Goal: Transaction & Acquisition: Purchase product/service

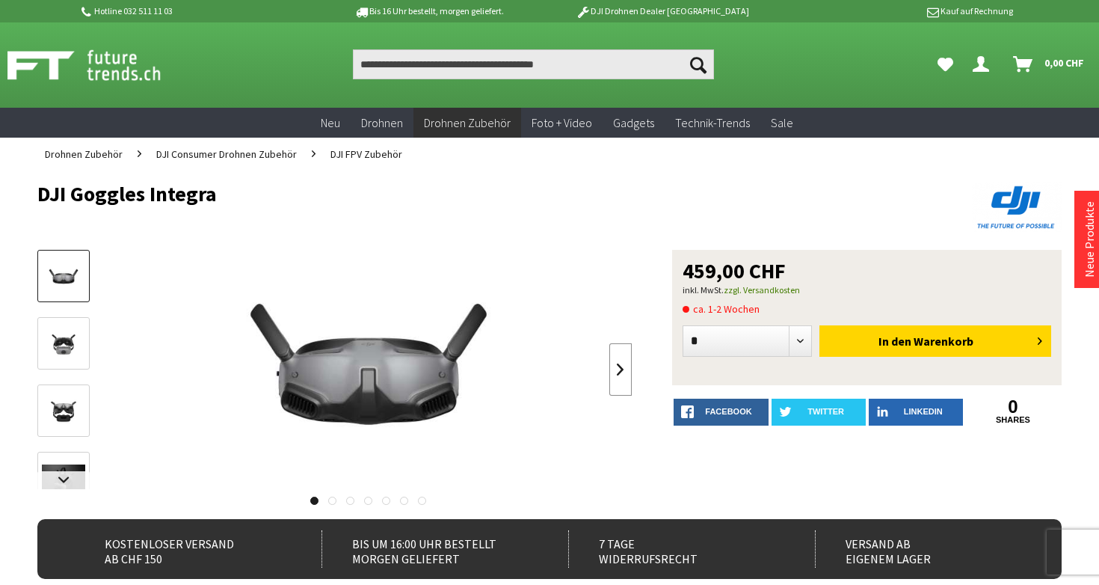
click at [612, 365] on link at bounding box center [620, 369] width 22 height 52
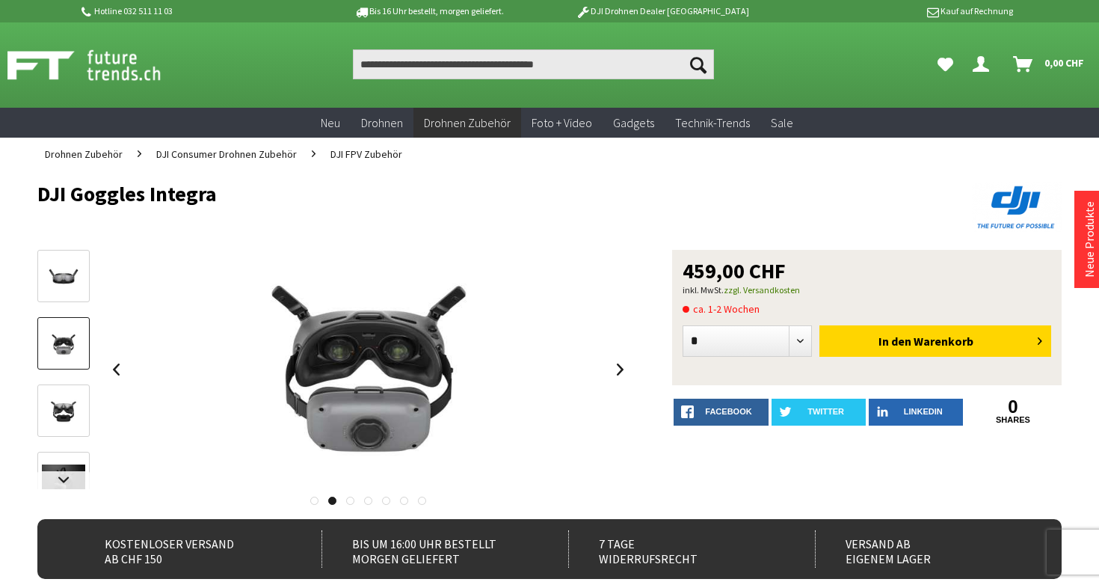
click at [690, 309] on span "ca. 1-2 Wochen" at bounding box center [721, 309] width 77 height 18
click at [689, 308] on icon at bounding box center [686, 309] width 7 height 7
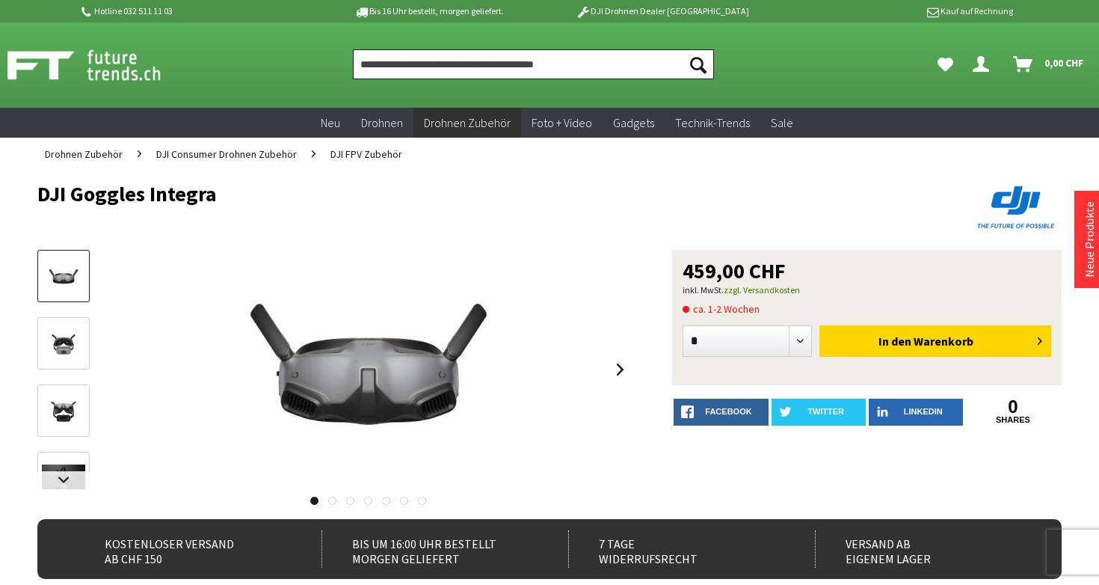
click at [570, 76] on input "Produkt, Marke, Kategorie, EAN, Artikelnummer…" at bounding box center [534, 64] width 362 height 30
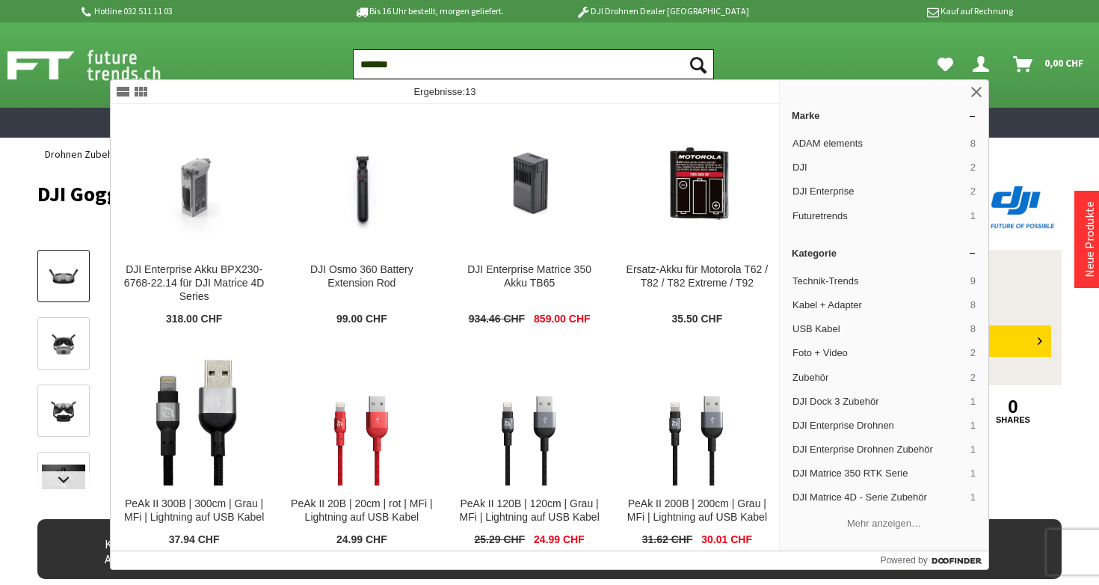
type input "*******"
click at [683, 49] on button "Suchen" at bounding box center [698, 64] width 31 height 30
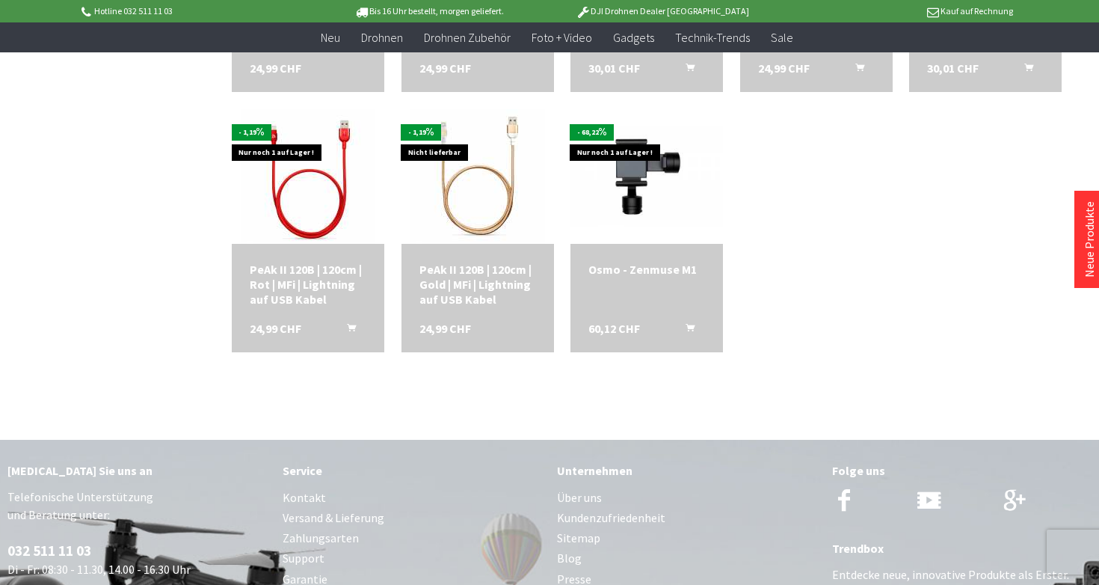
scroll to position [401, 0]
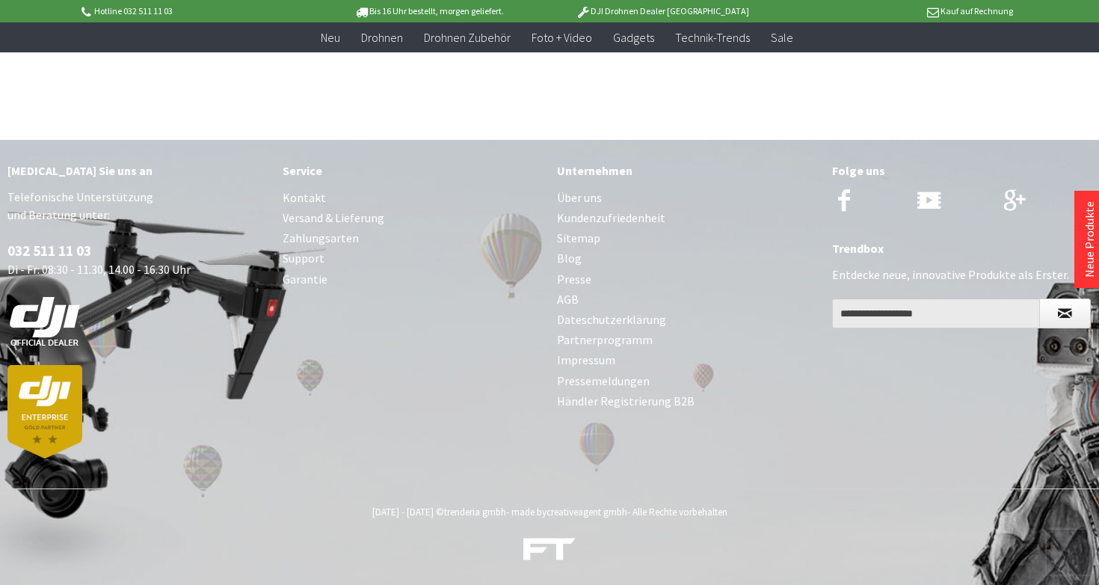
scroll to position [262, 0]
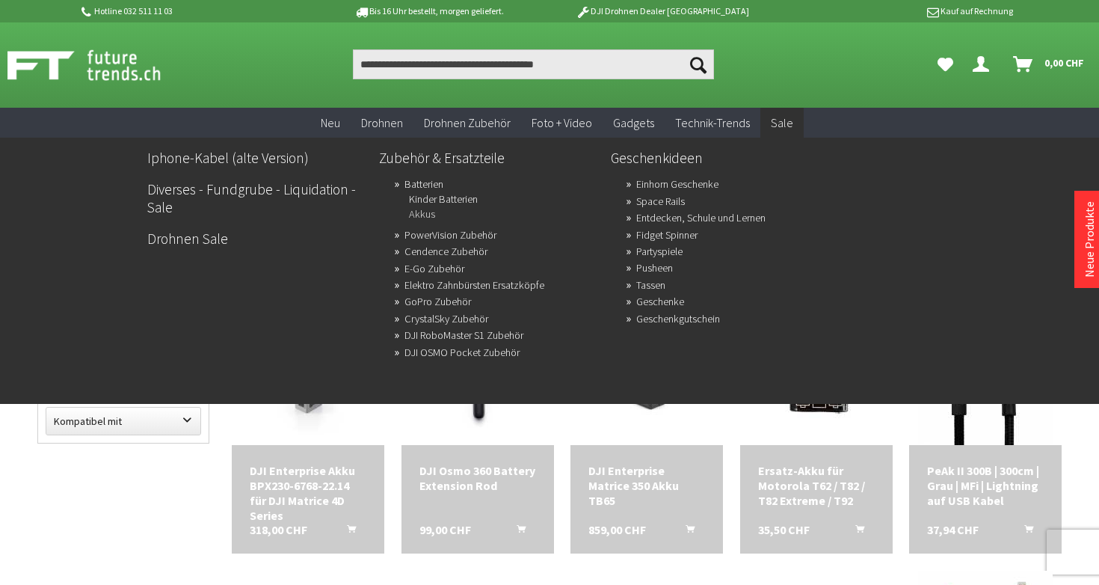
click at [428, 213] on link "Akkus" at bounding box center [422, 213] width 26 height 21
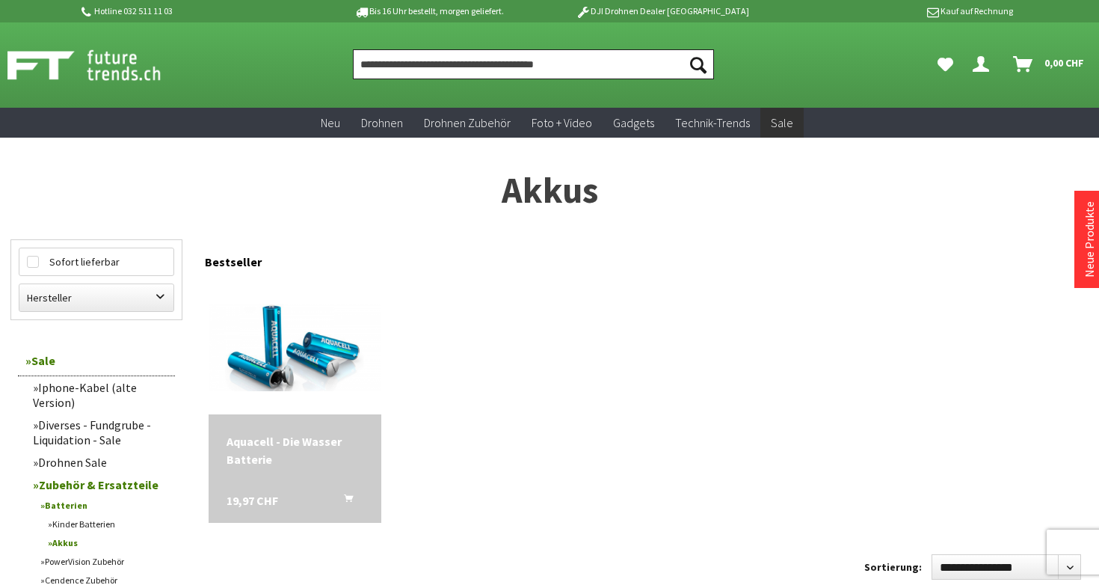
click at [591, 63] on input "Produkt, Marke, Kategorie, EAN, Artikelnummer…" at bounding box center [534, 64] width 362 height 30
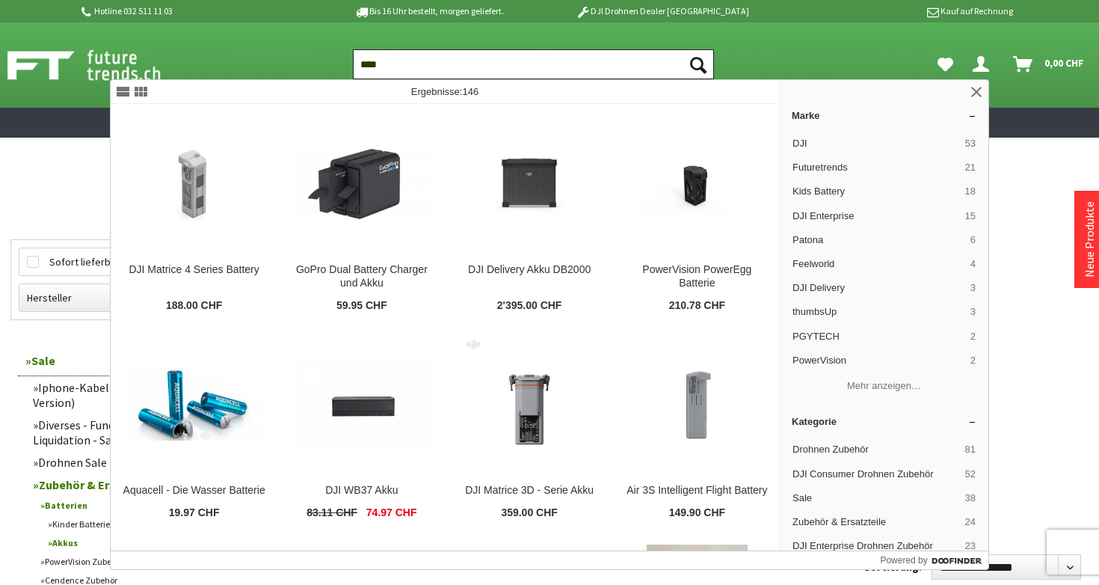
type input "****"
click at [683, 49] on button "Suchen" at bounding box center [698, 64] width 31 height 30
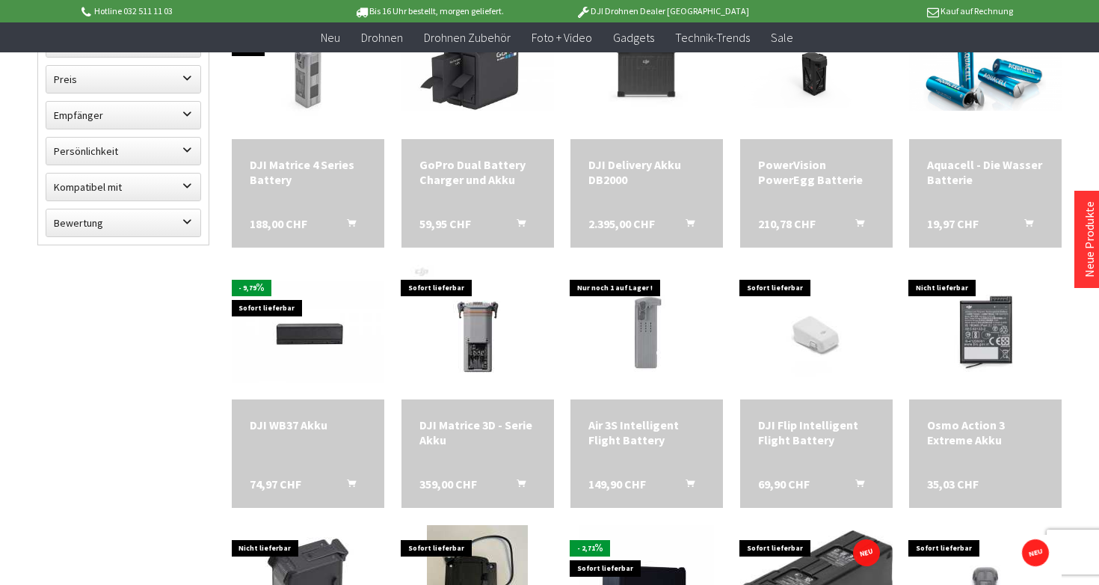
scroll to position [280, 0]
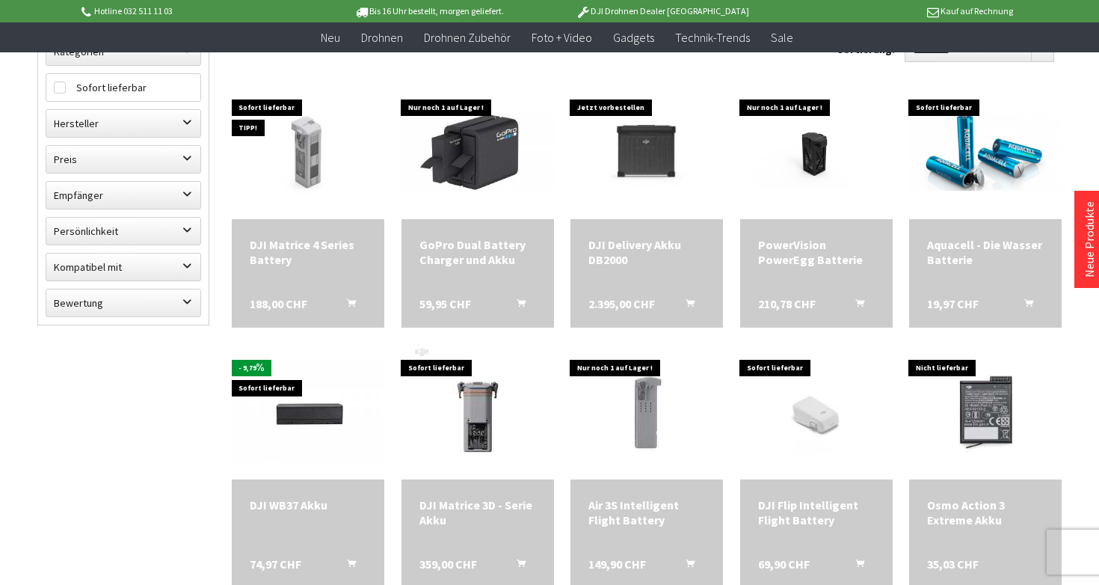
scroll to position [195, 0]
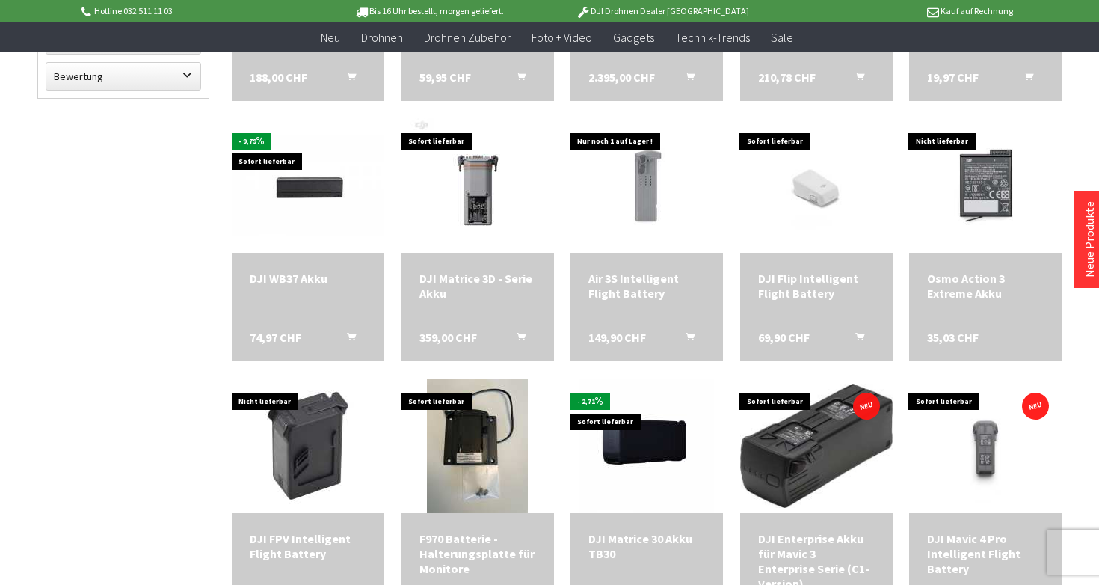
scroll to position [431, 0]
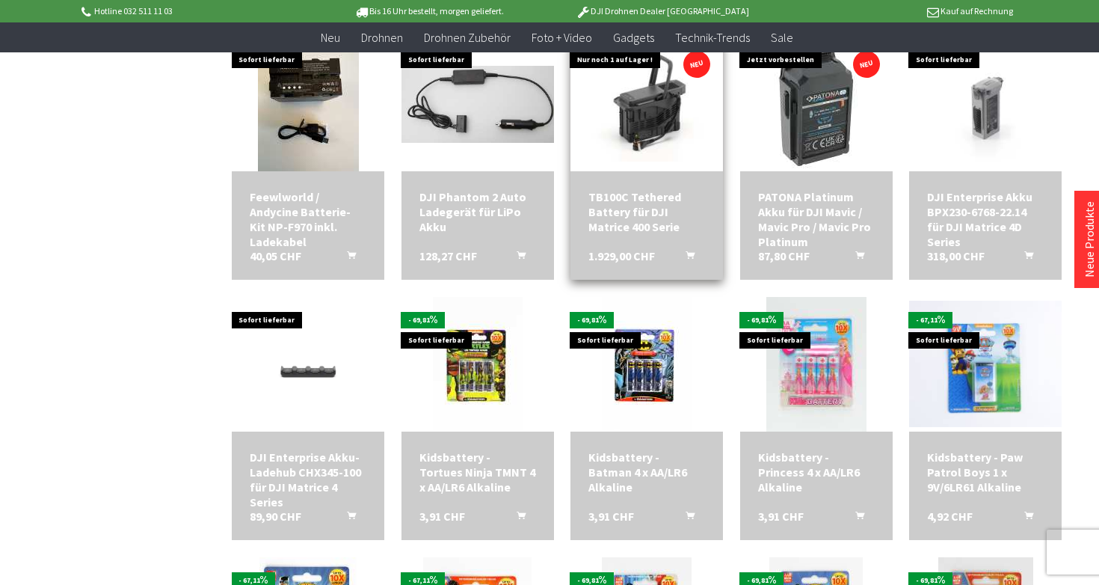
scroll to position [1808, 0]
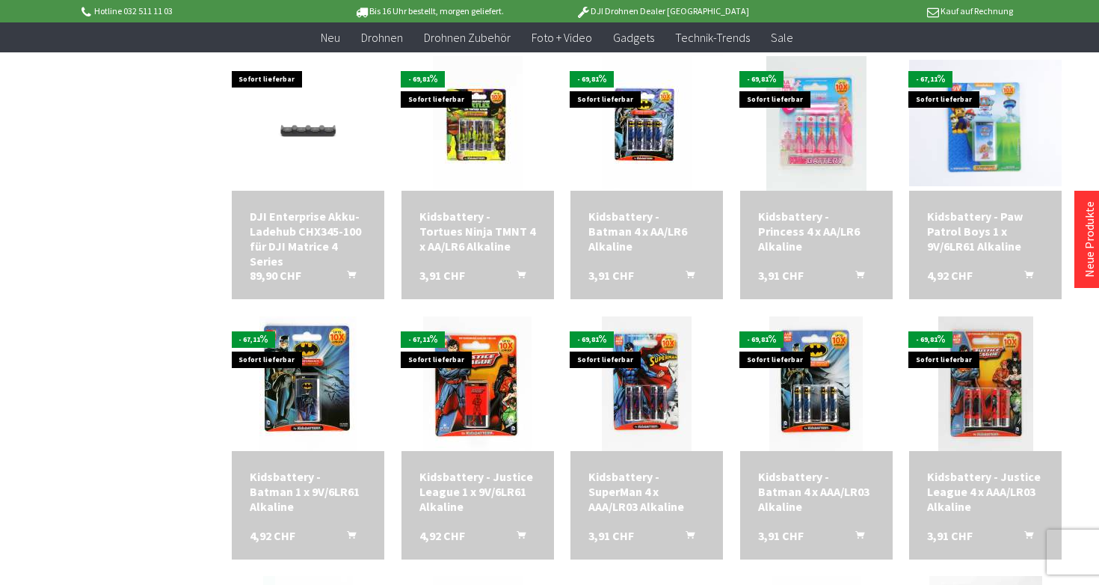
scroll to position [2061, 0]
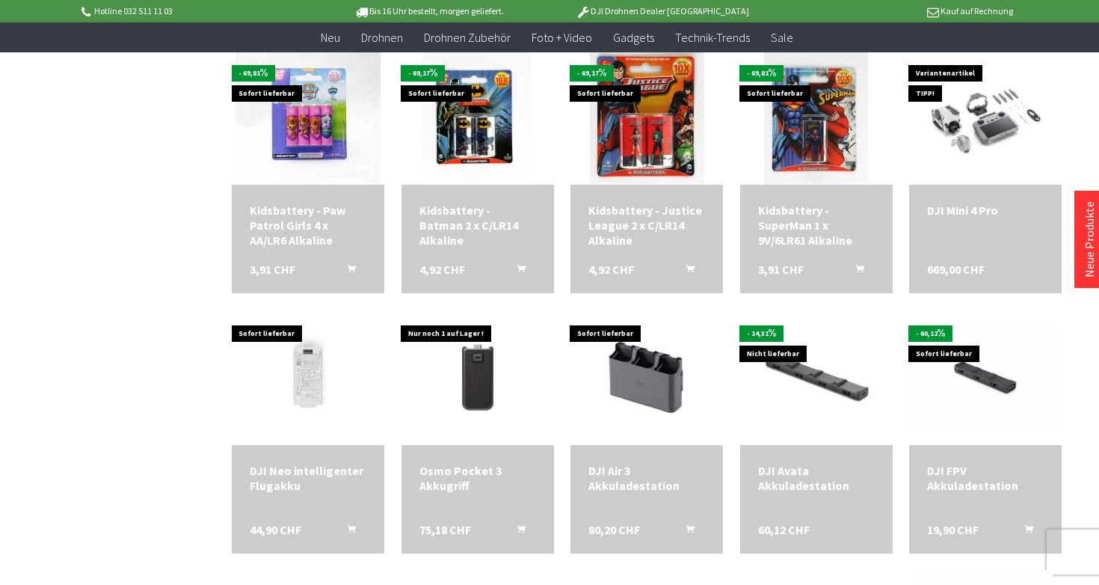
scroll to position [2831, 0]
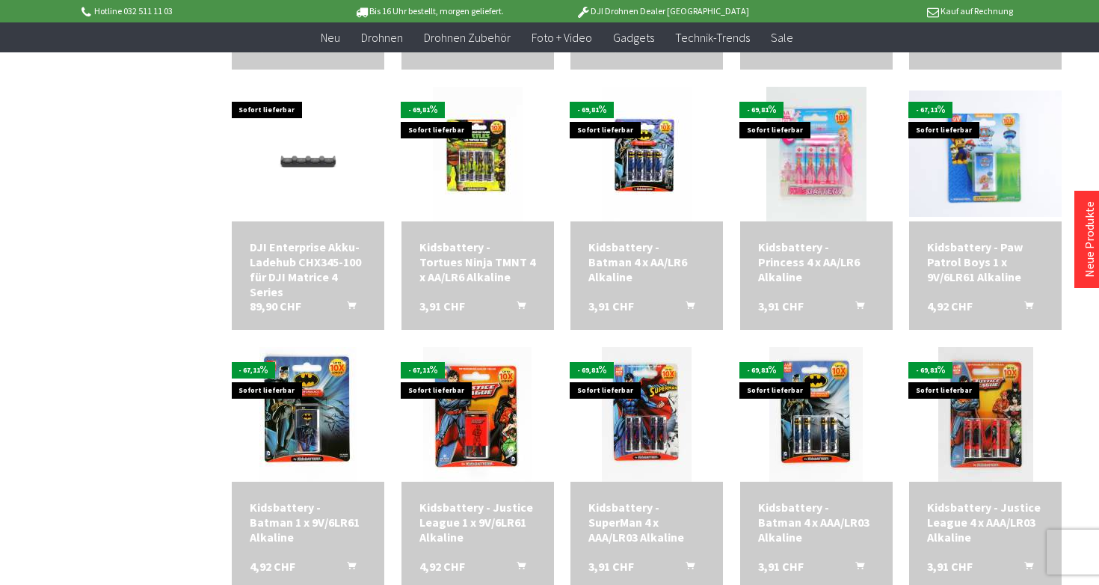
scroll to position [1942, 0]
